Goal: Task Accomplishment & Management: Manage account settings

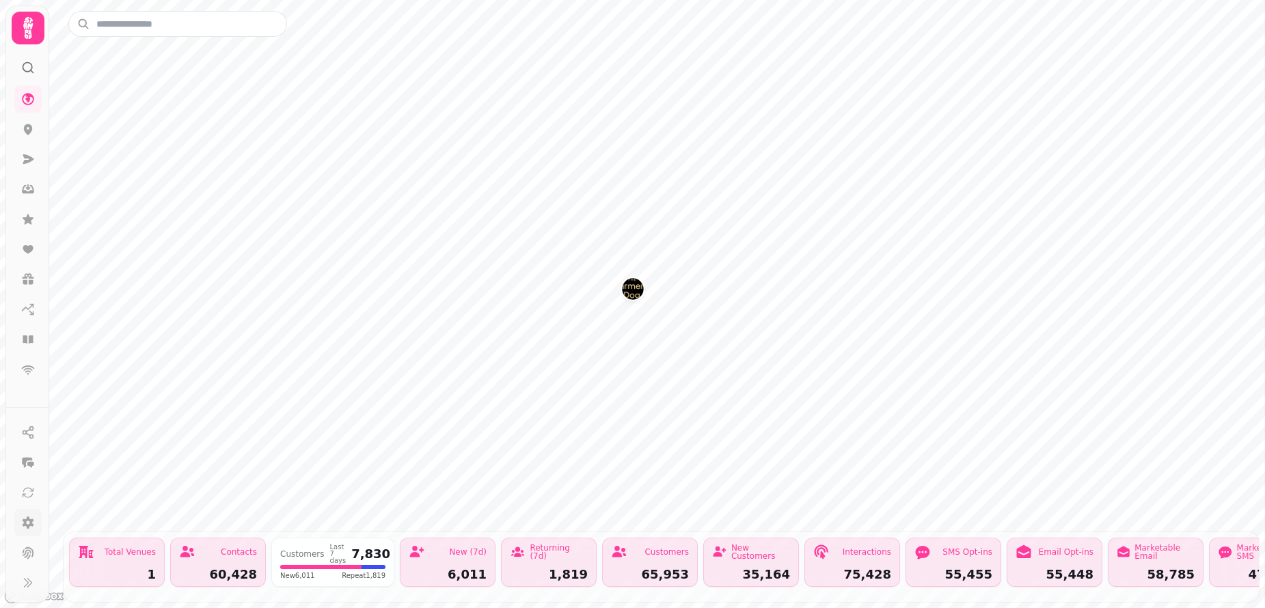
click at [27, 522] on icon at bounding box center [28, 523] width 14 height 14
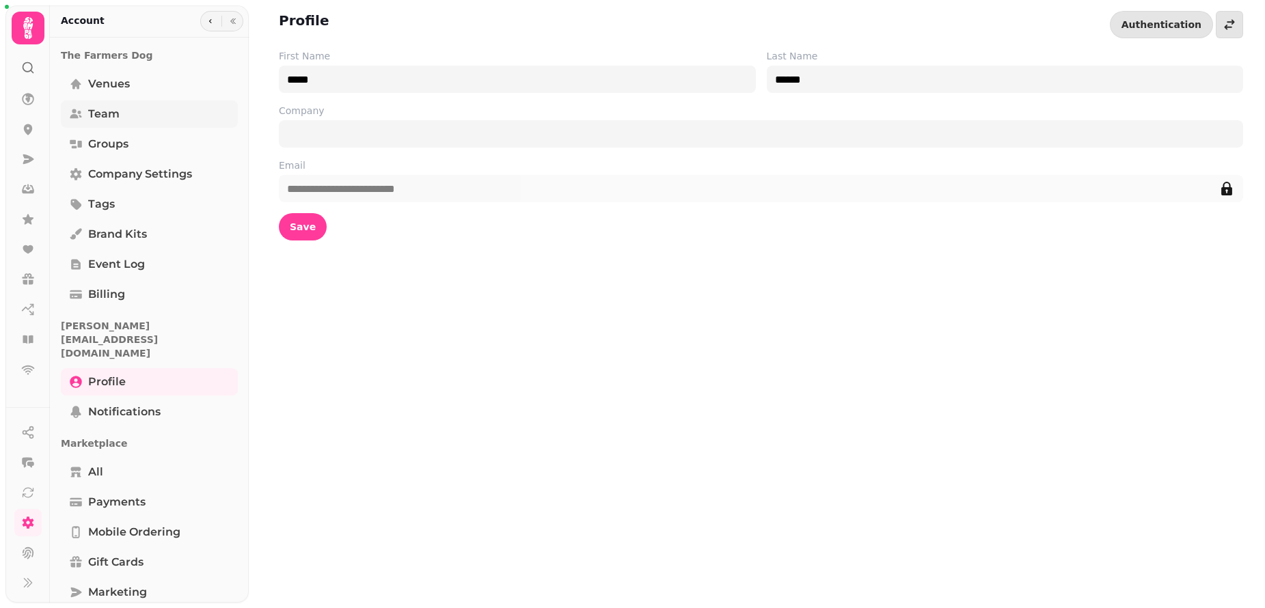
click at [133, 115] on link "Team" at bounding box center [149, 113] width 177 height 27
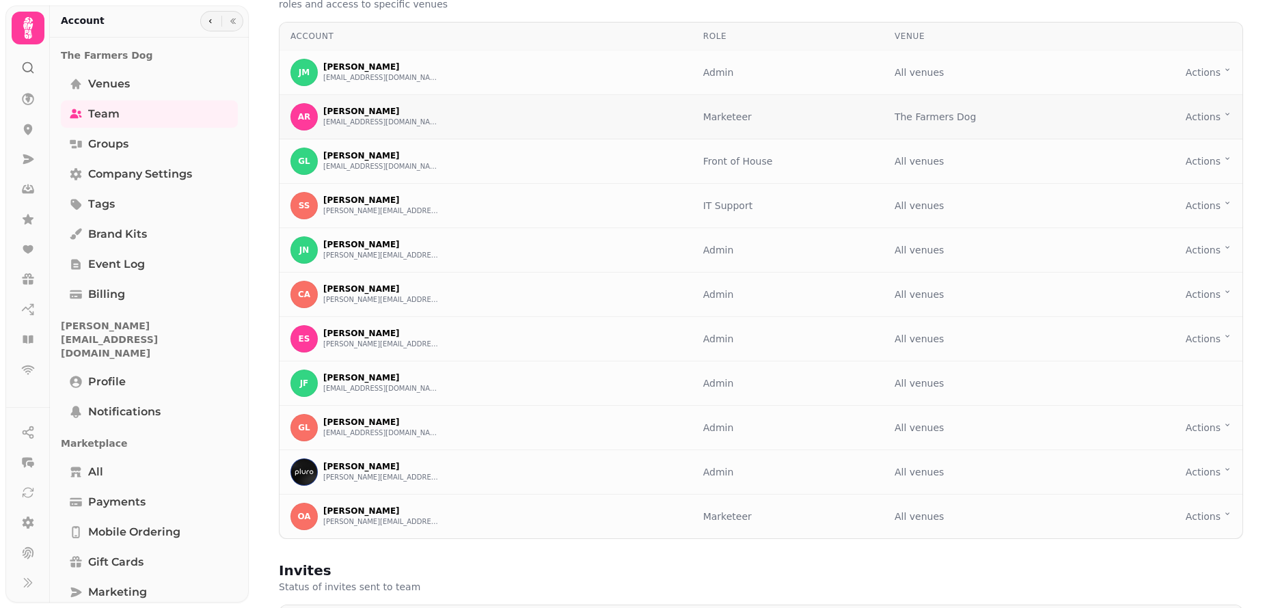
scroll to position [10, 0]
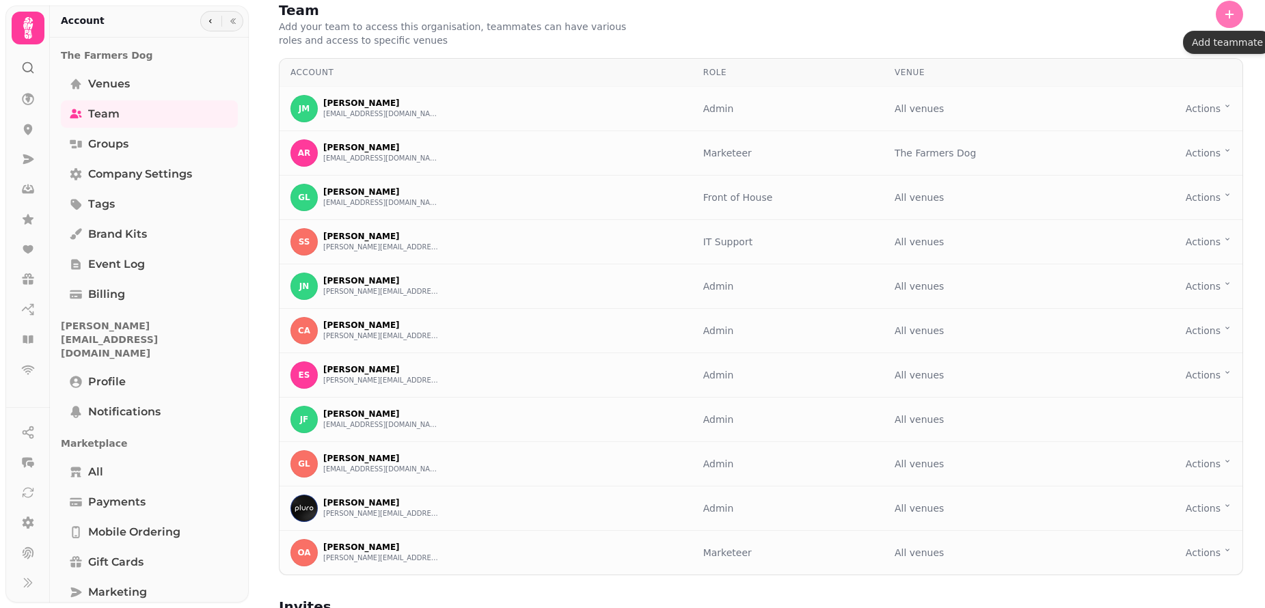
click at [1237, 15] on button "button" at bounding box center [1229, 14] width 27 height 27
select select "*****"
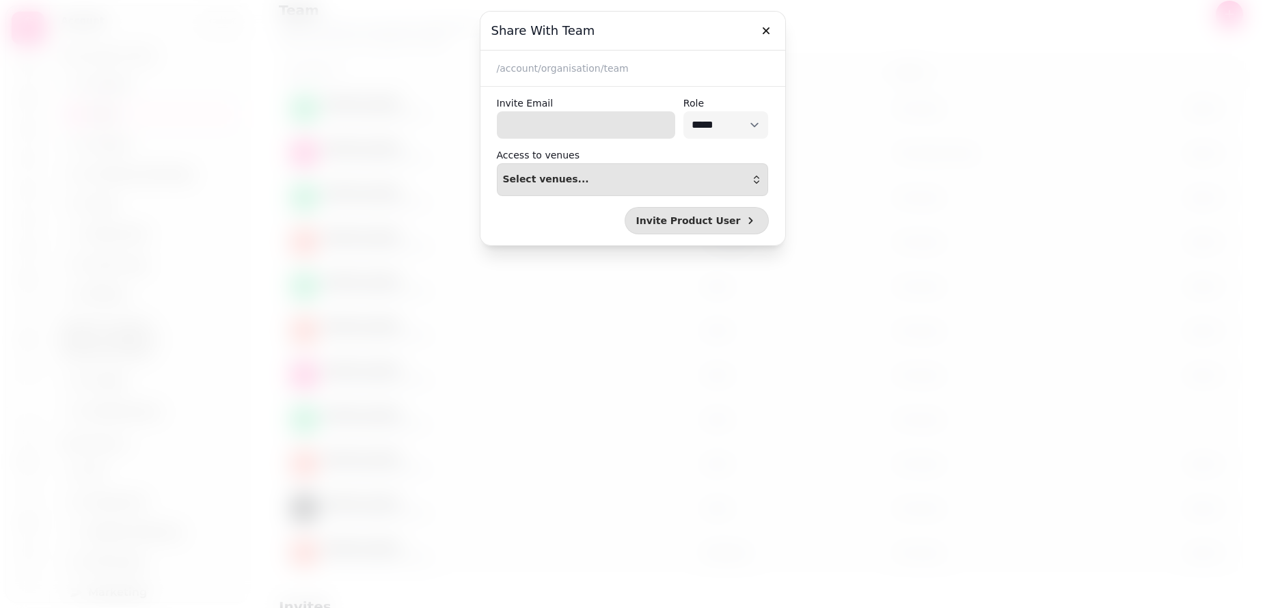
click at [641, 127] on input "Invite Email" at bounding box center [586, 124] width 178 height 27
type input "**********"
click at [652, 181] on div "Select venues..." at bounding box center [633, 179] width 260 height 11
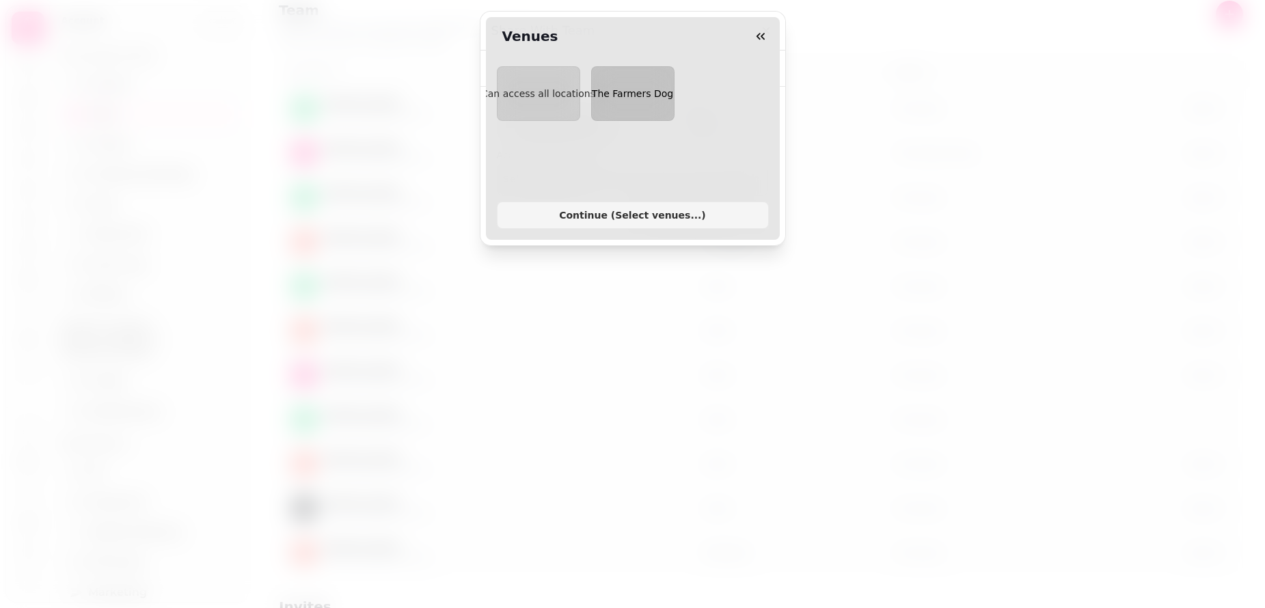
click at [655, 90] on span "The Farmers Dog" at bounding box center [632, 93] width 81 height 11
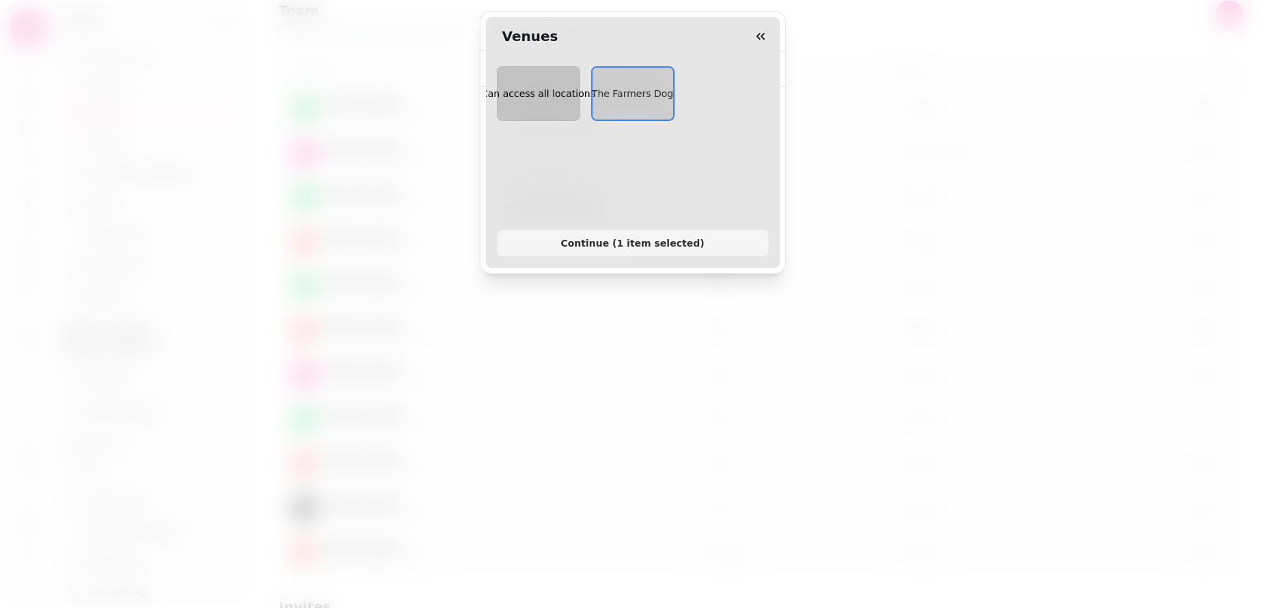
click at [541, 98] on span "Can access all locations" at bounding box center [538, 93] width 114 height 11
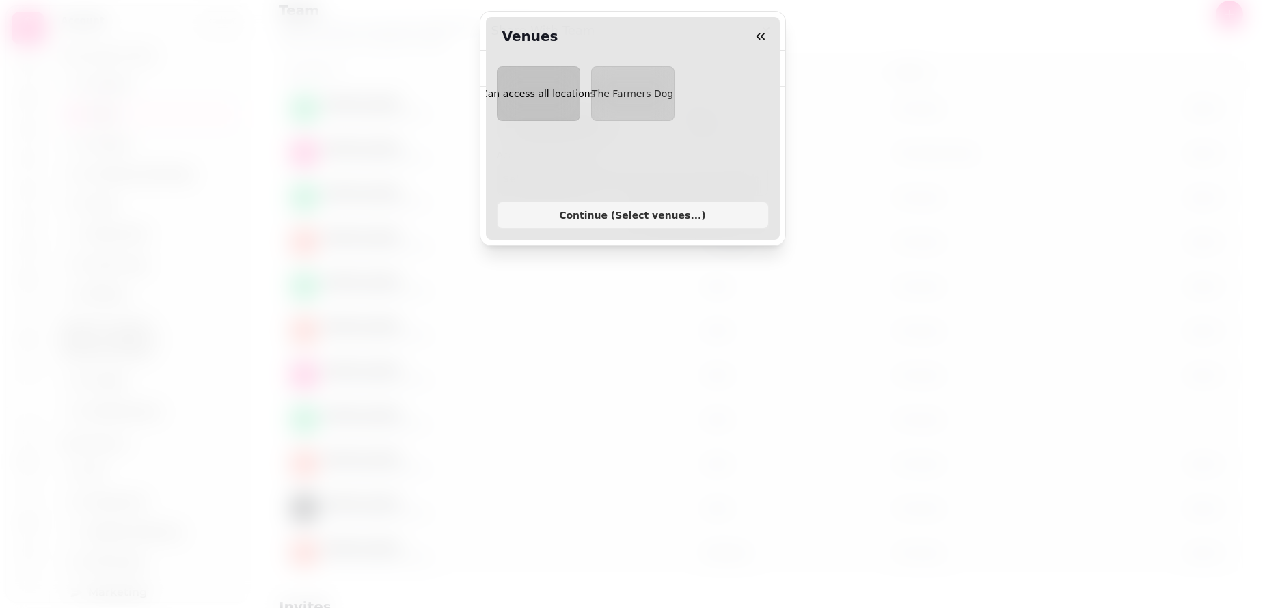
click at [541, 98] on span "Can access all locations" at bounding box center [538, 93] width 114 height 11
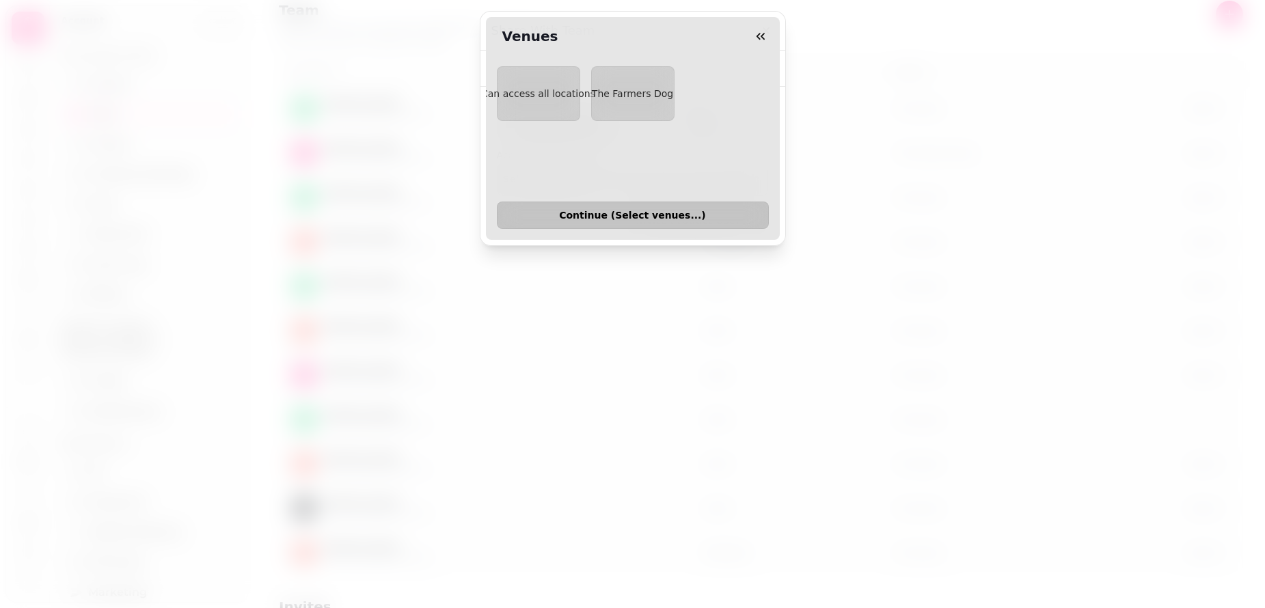
click at [632, 219] on span "Continue ( Select venues... )" at bounding box center [633, 216] width 249 height 10
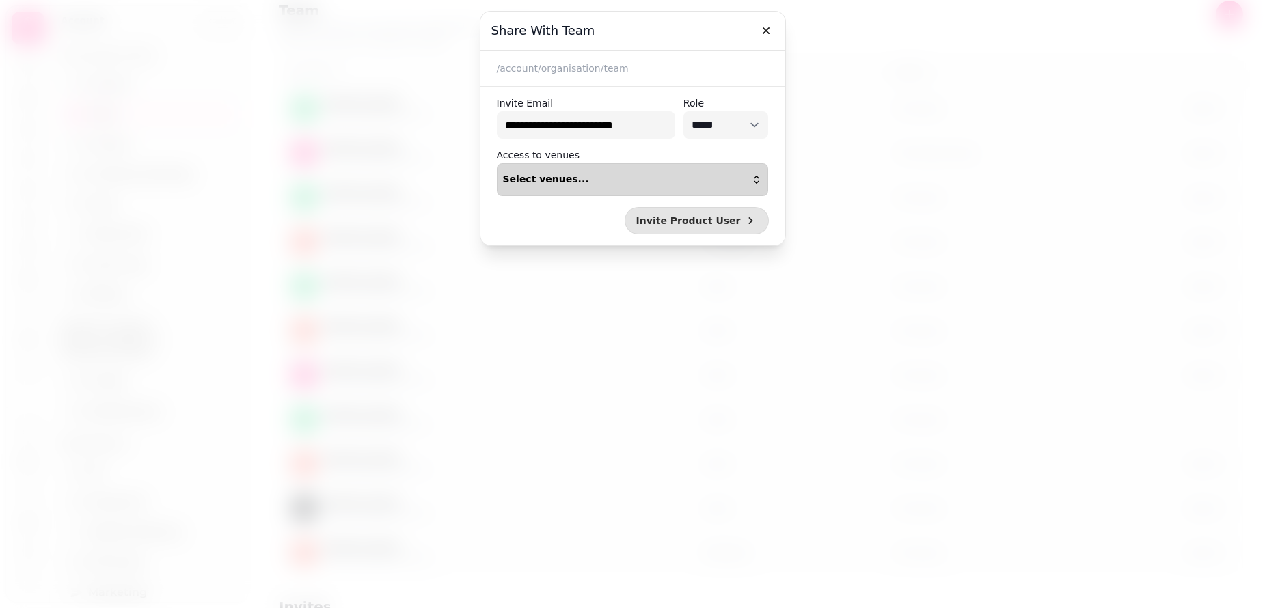
click at [696, 178] on div "Select venues..." at bounding box center [633, 179] width 260 height 11
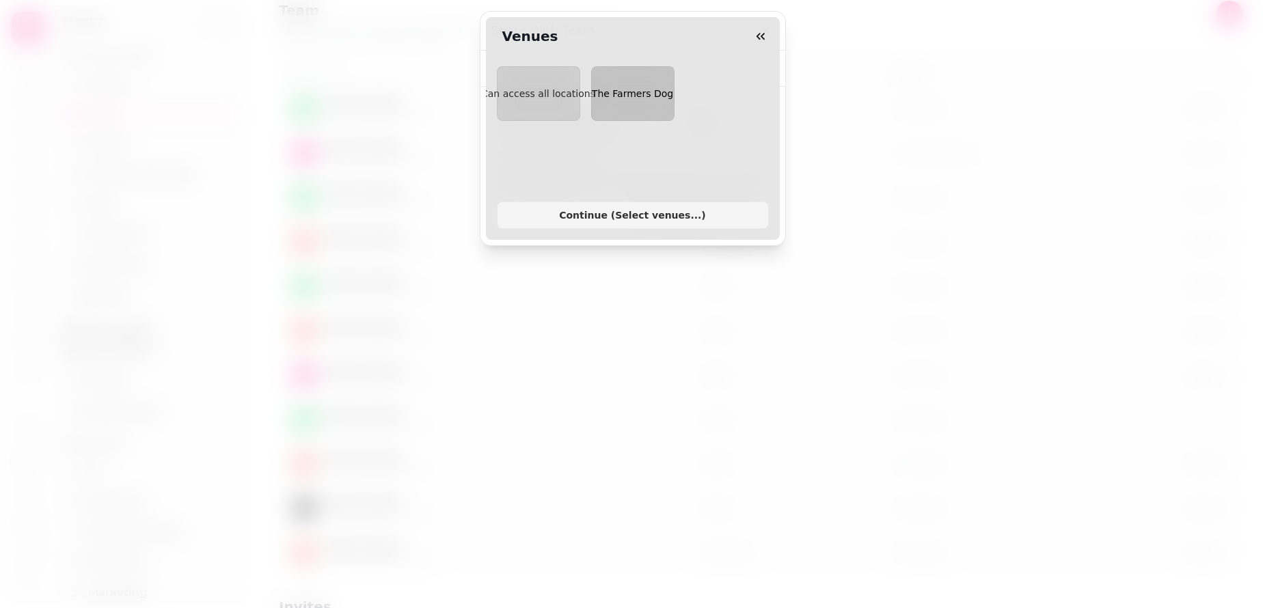
click at [646, 92] on span "The Farmers Dog" at bounding box center [632, 93] width 81 height 11
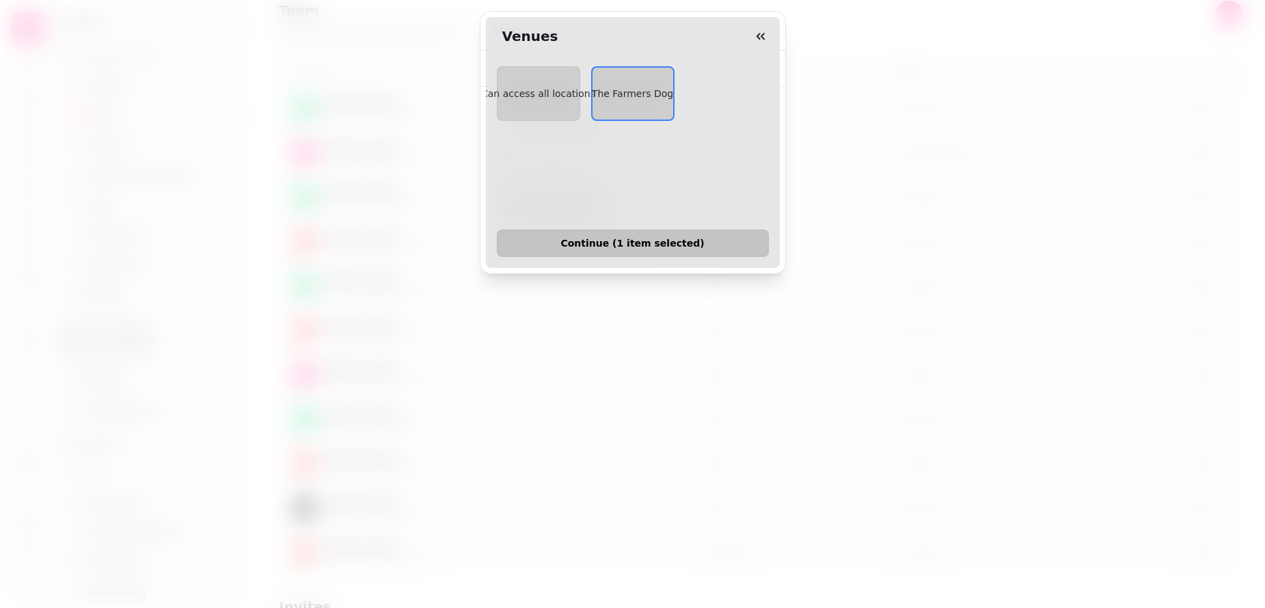
click at [678, 243] on span "Continue ( 1 item selected )" at bounding box center [633, 244] width 249 height 10
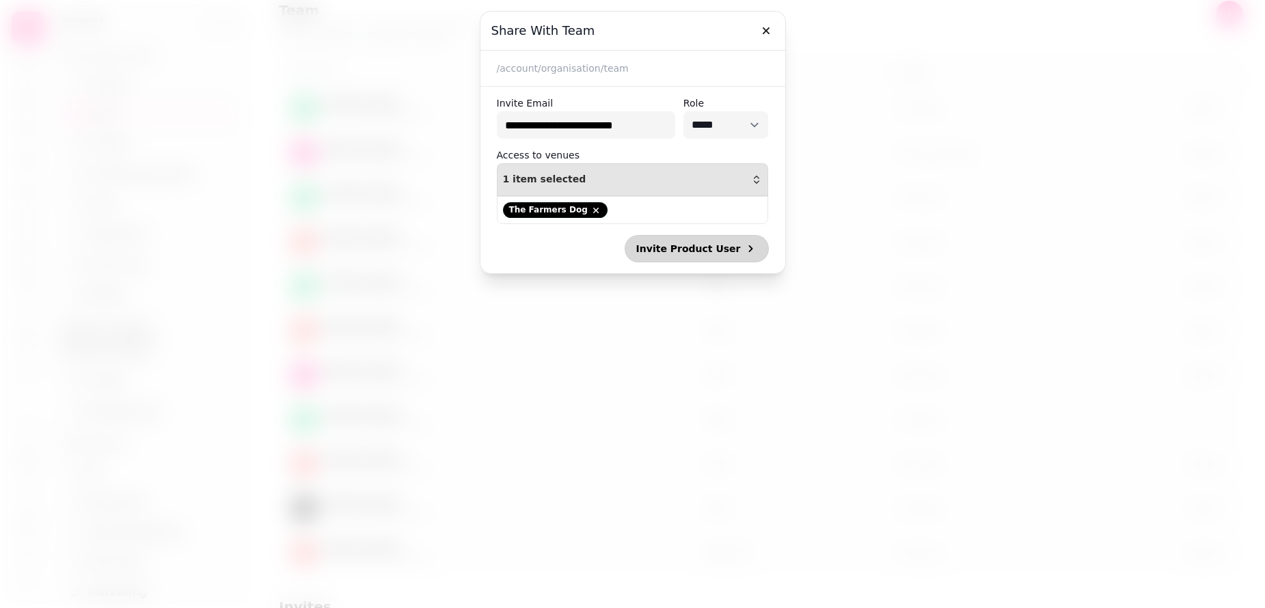
click at [678, 249] on span "Invite Product User" at bounding box center [688, 249] width 105 height 10
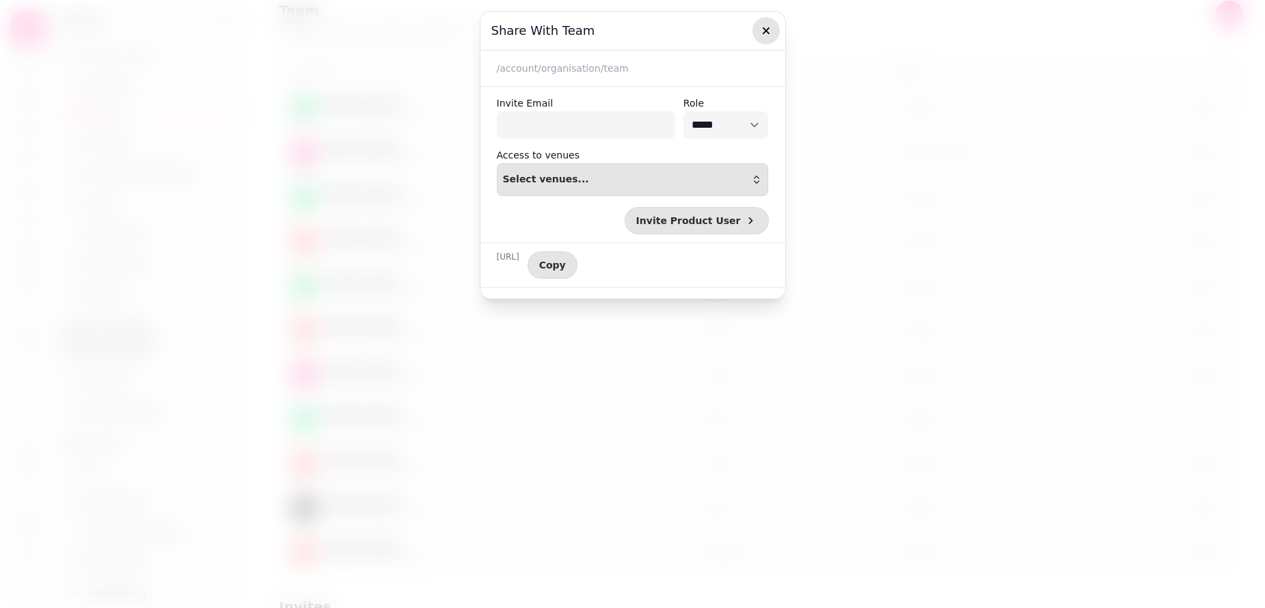
click at [767, 30] on icon "button" at bounding box center [767, 31] width 14 height 14
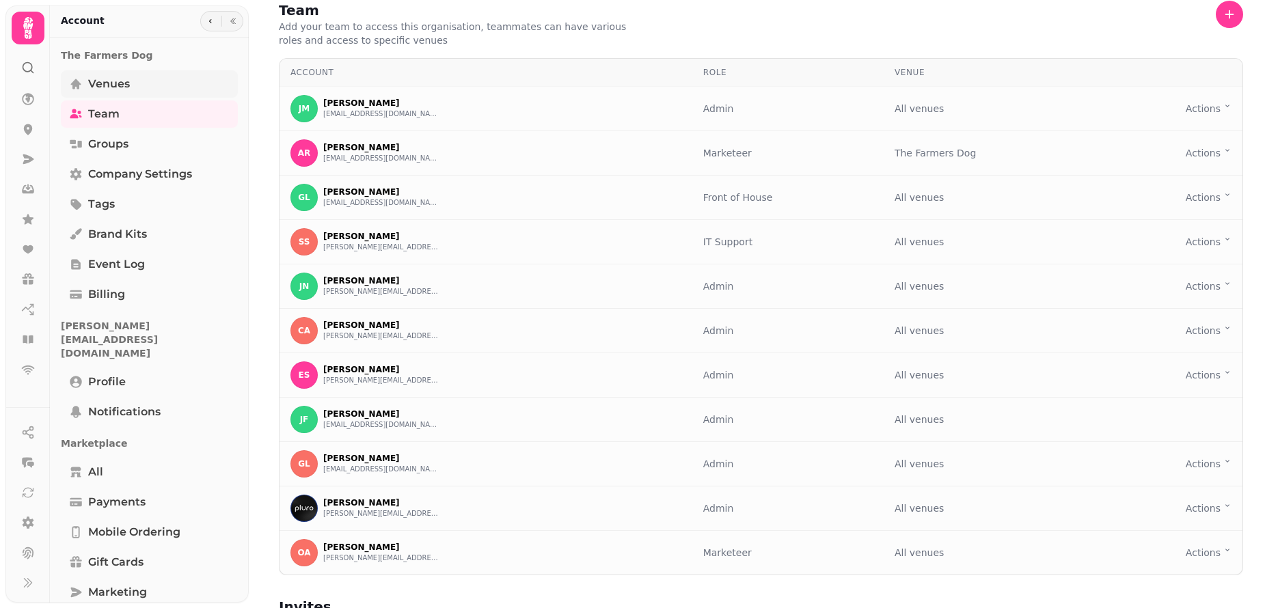
click at [170, 85] on link "Venues" at bounding box center [149, 83] width 177 height 27
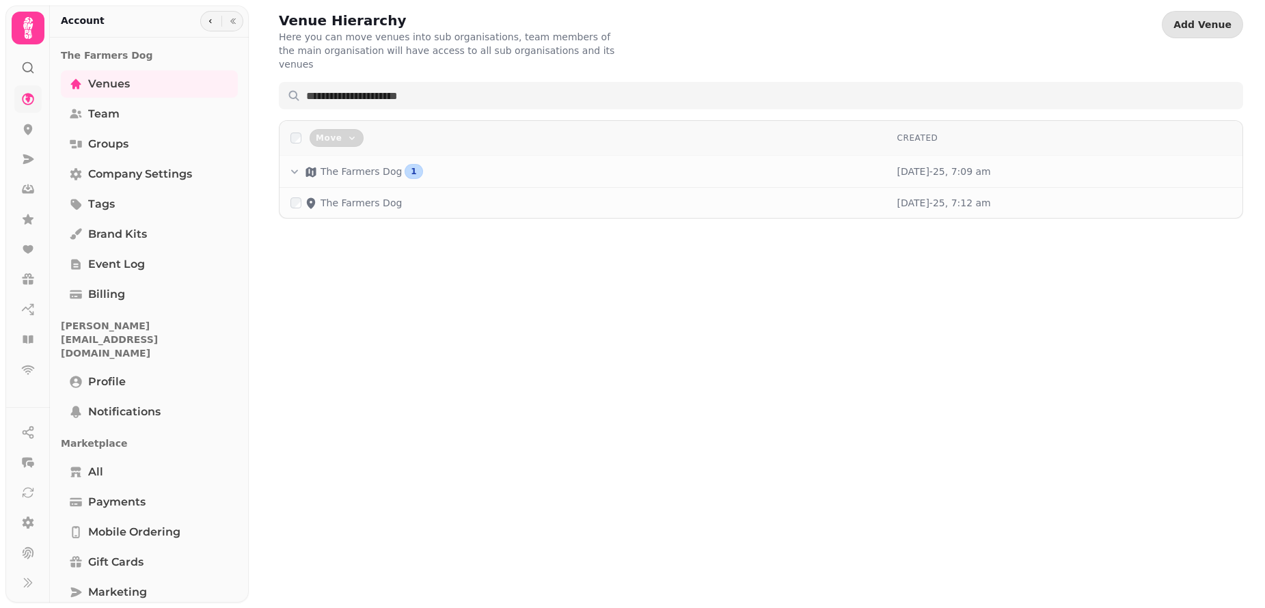
click at [28, 107] on link at bounding box center [27, 98] width 27 height 27
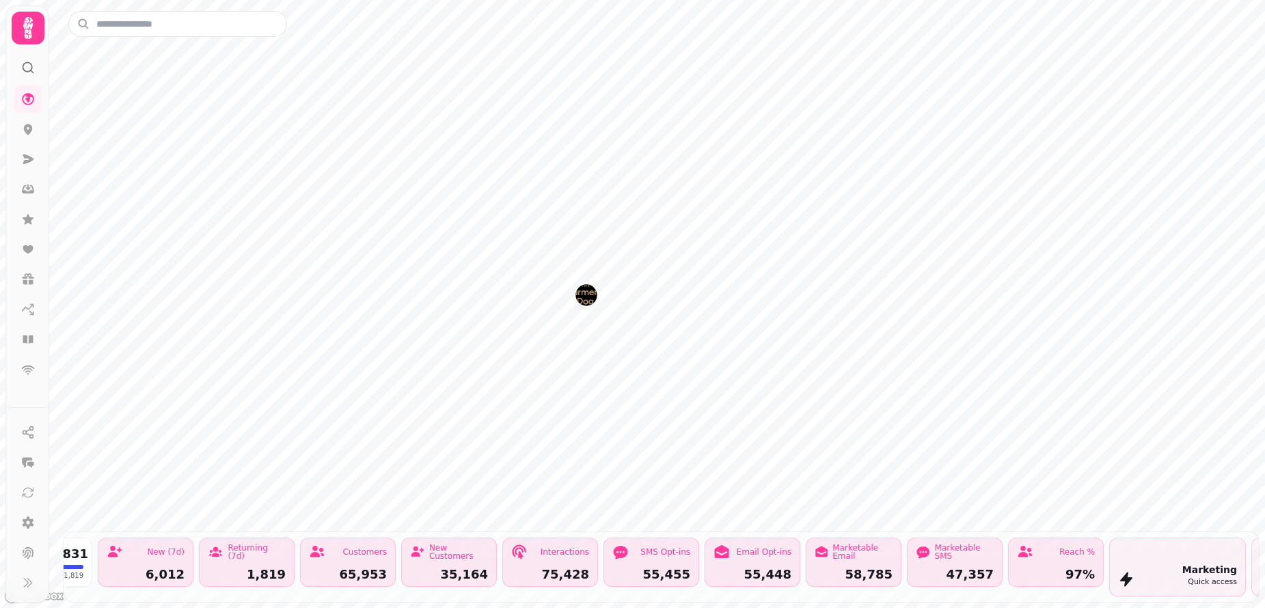
scroll to position [0, 267]
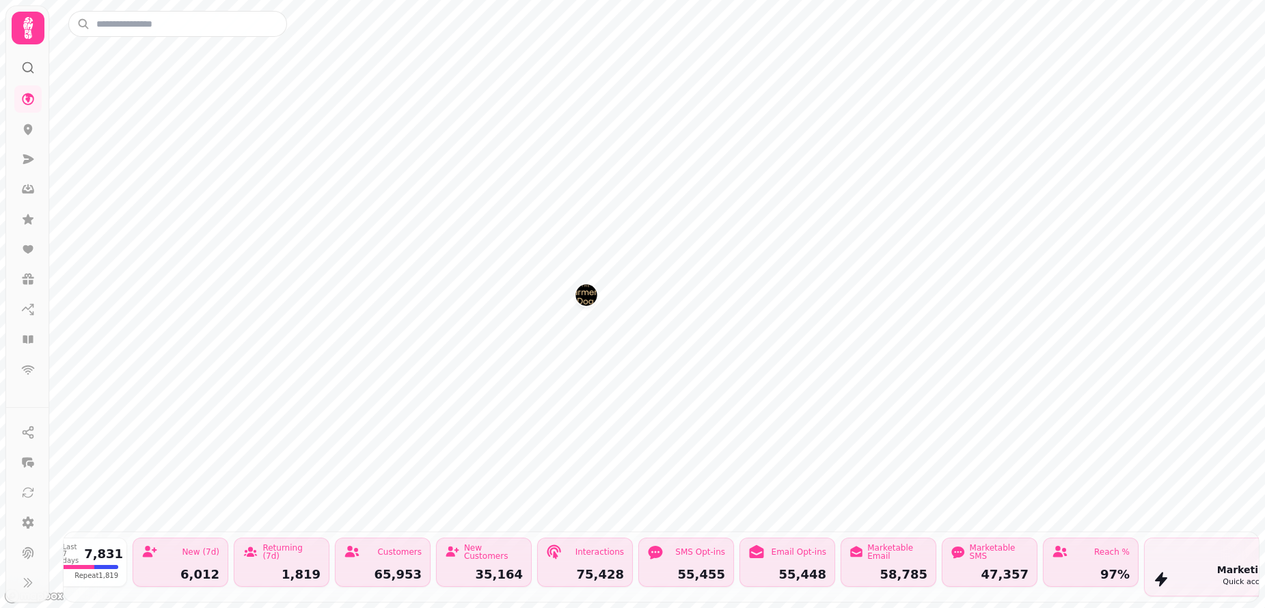
click at [392, 557] on div "Customers" at bounding box center [399, 552] width 44 height 8
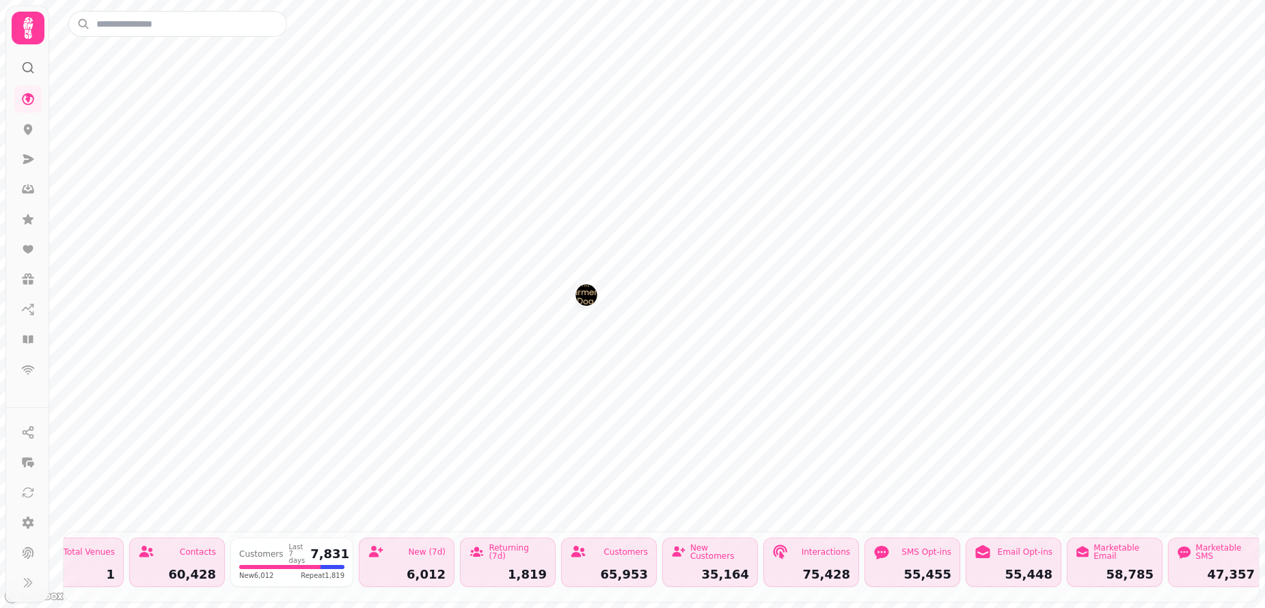
scroll to position [0, 0]
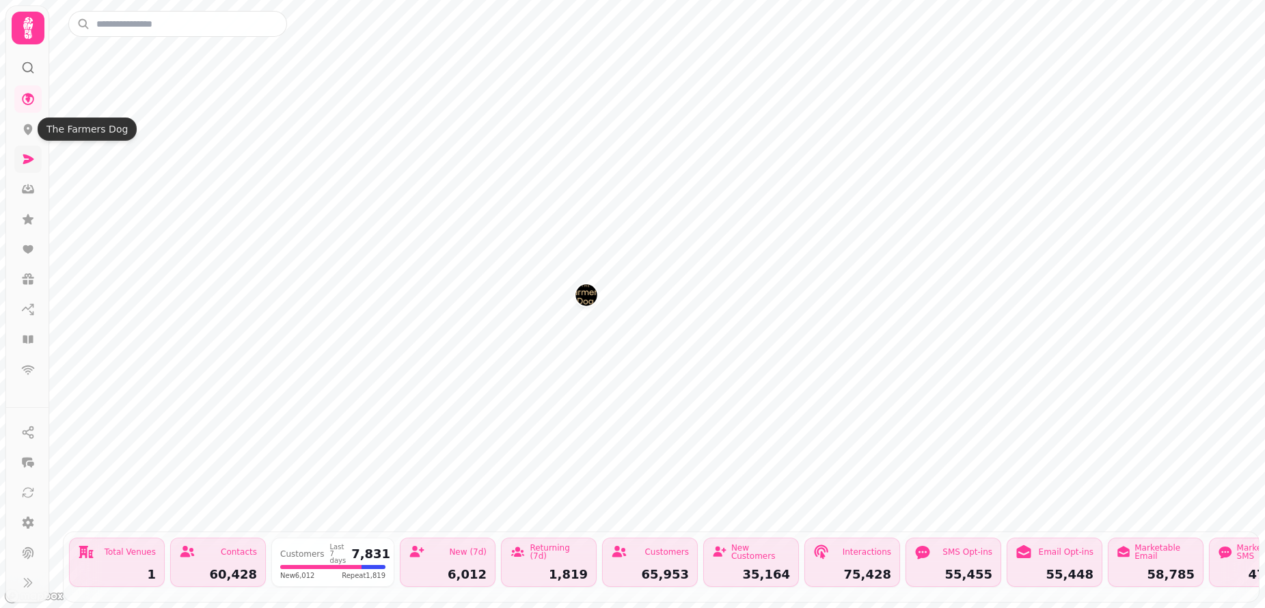
click at [27, 150] on link at bounding box center [27, 159] width 27 height 27
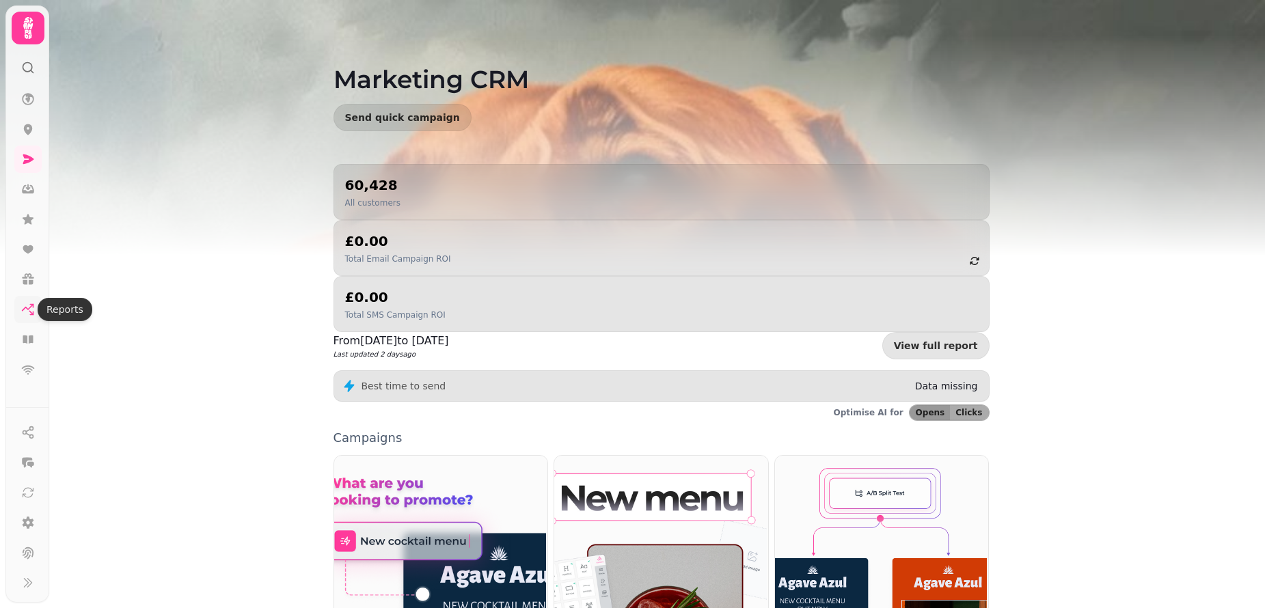
click at [29, 309] on icon at bounding box center [28, 308] width 11 height 6
select select "**"
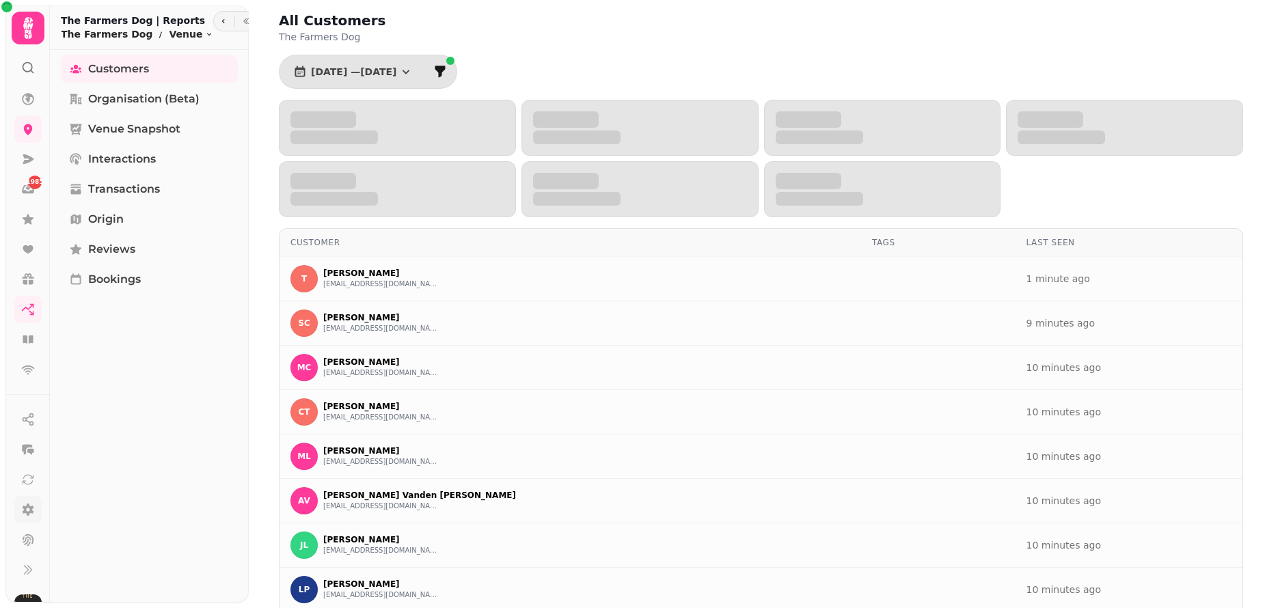
click at [31, 516] on icon at bounding box center [28, 510] width 14 height 14
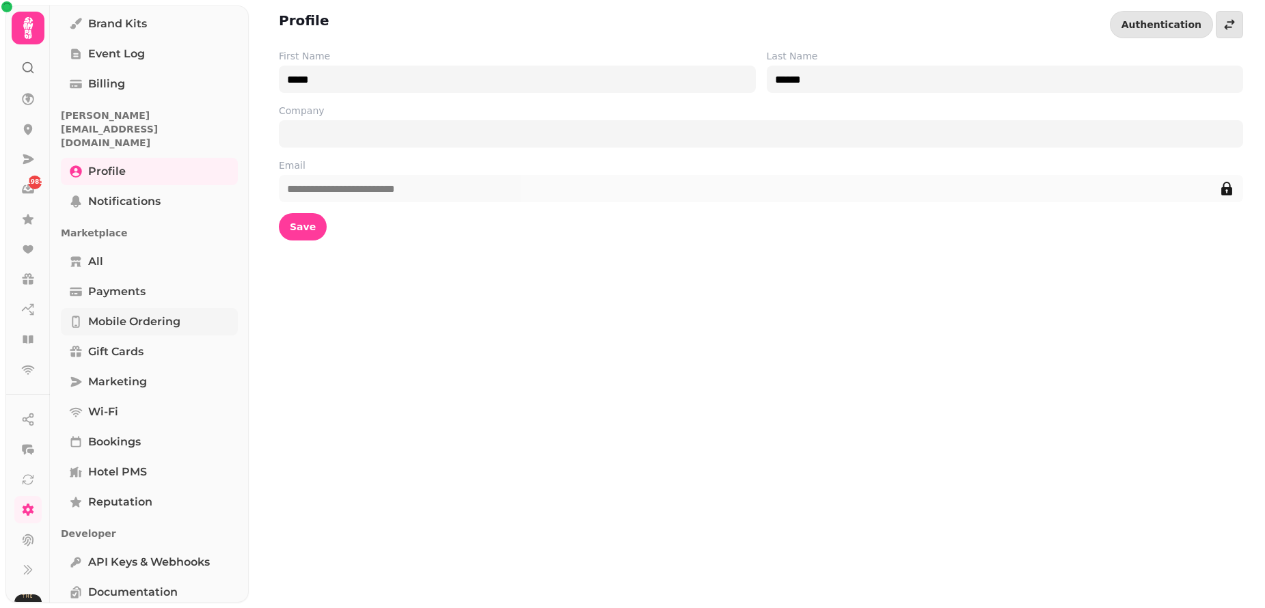
scroll to position [211, 0]
click at [28, 63] on icon at bounding box center [28, 68] width 14 height 14
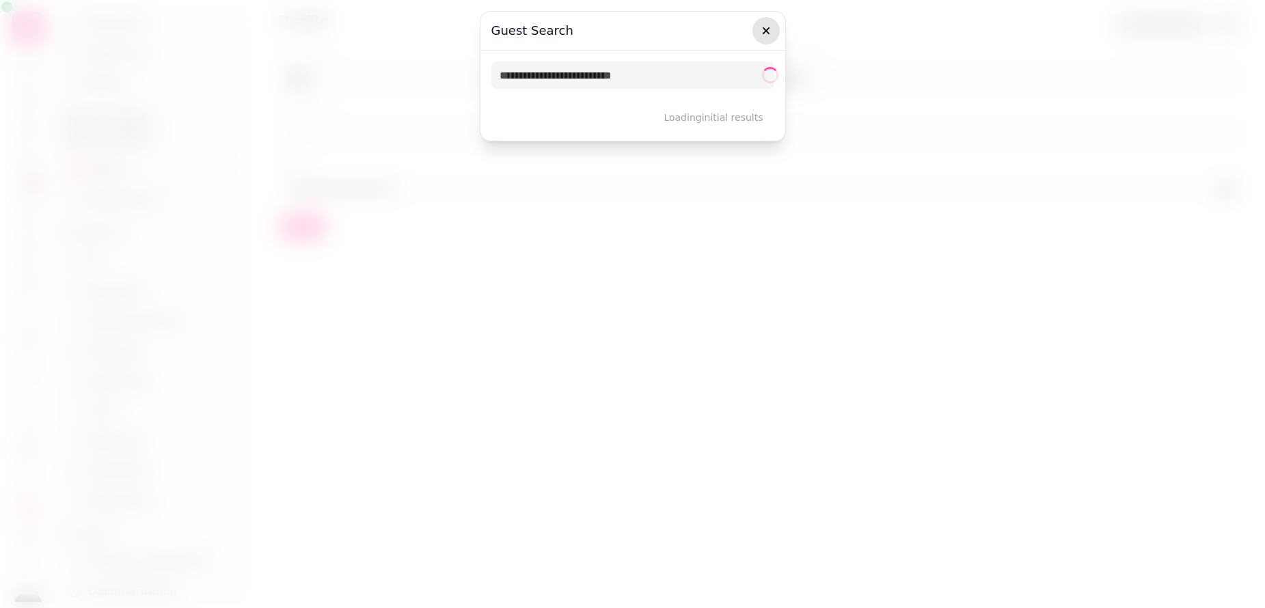
click at [770, 30] on icon "button" at bounding box center [767, 31] width 14 height 14
